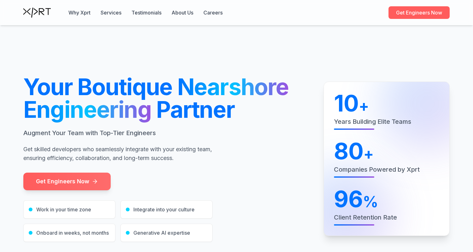
scroll to position [1283, 0]
